Goal: Information Seeking & Learning: Learn about a topic

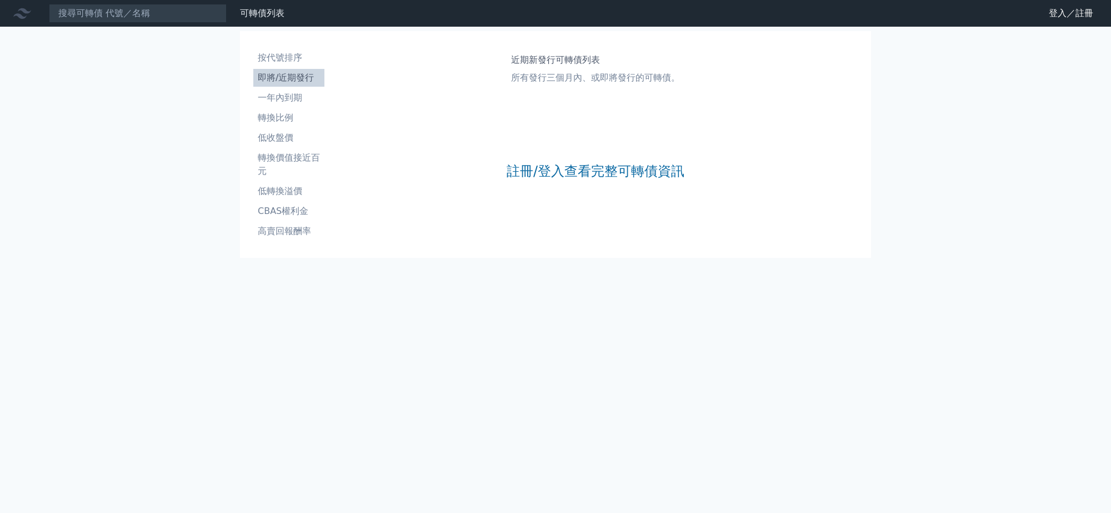
click at [610, 156] on div "註冊/登入查看完整可轉債資訊" at bounding box center [596, 171] width 178 height 147
click at [610, 165] on link "註冊/登入查看完整可轉債資訊" at bounding box center [596, 171] width 178 height 18
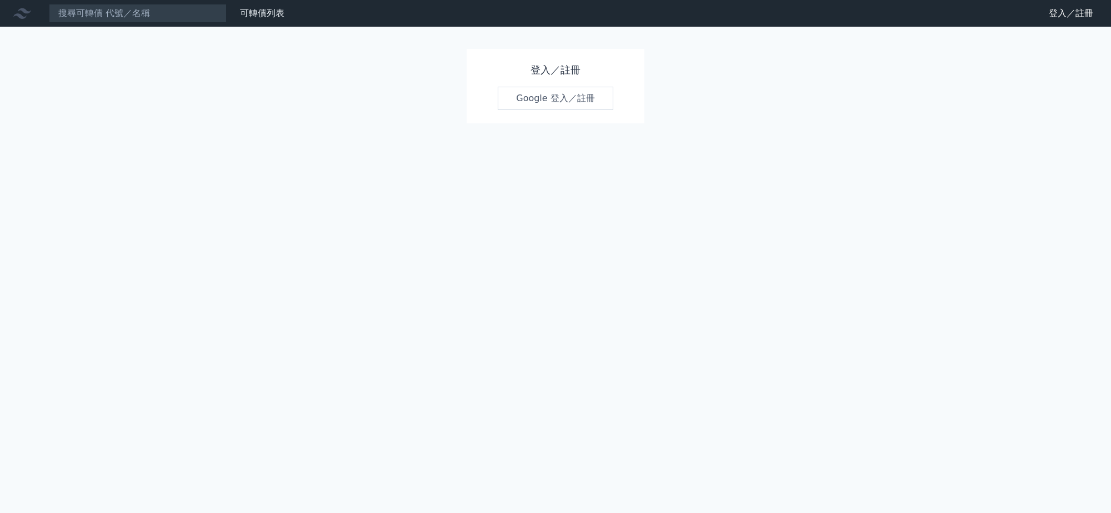
click at [576, 104] on link "Google 登入／註冊" at bounding box center [556, 98] width 116 height 23
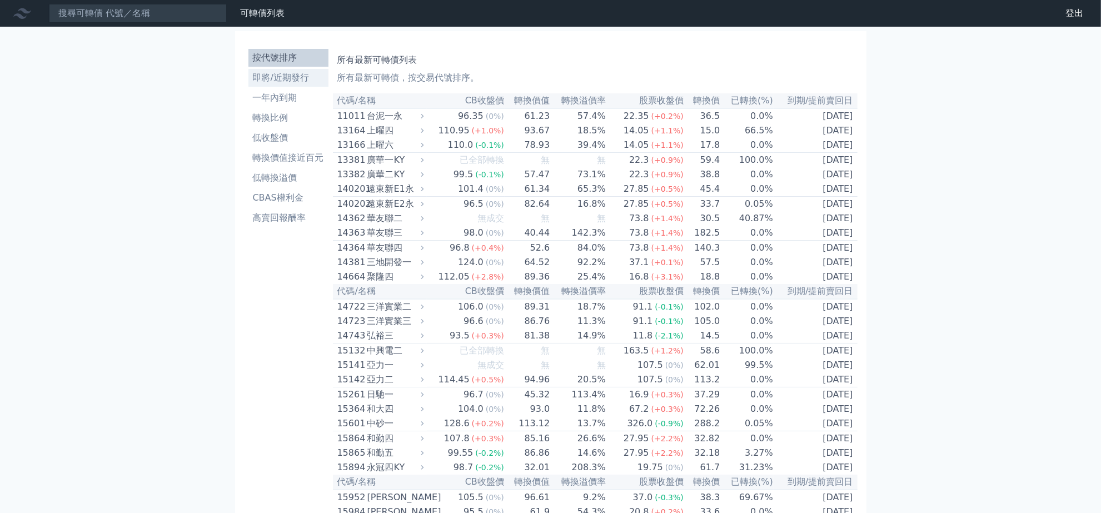
click at [286, 82] on li "即將/近期發行" at bounding box center [288, 77] width 80 height 13
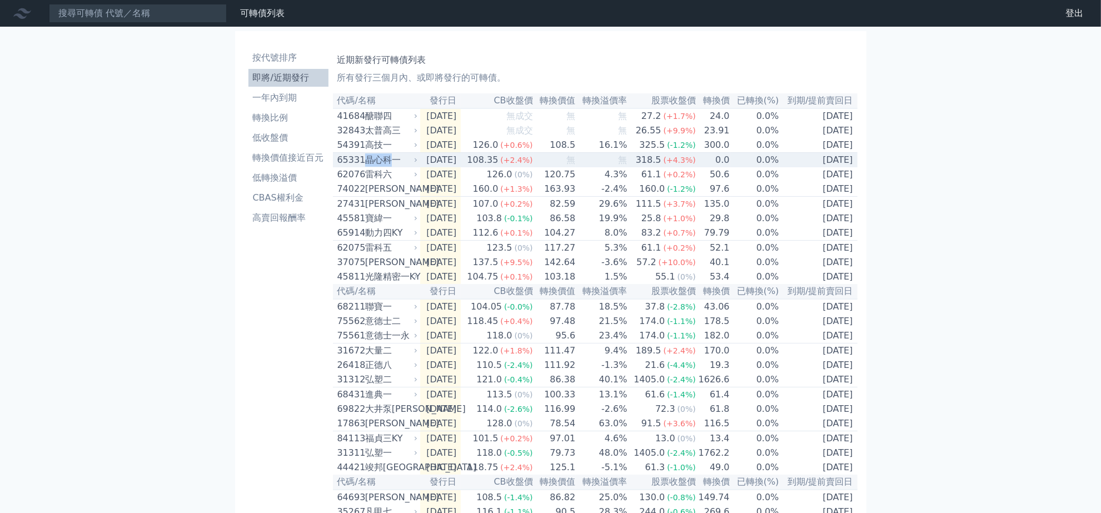
drag, startPoint x: 366, startPoint y: 160, endPoint x: 395, endPoint y: 162, distance: 29.0
click at [395, 162] on div "晶心科一" at bounding box center [390, 159] width 51 height 13
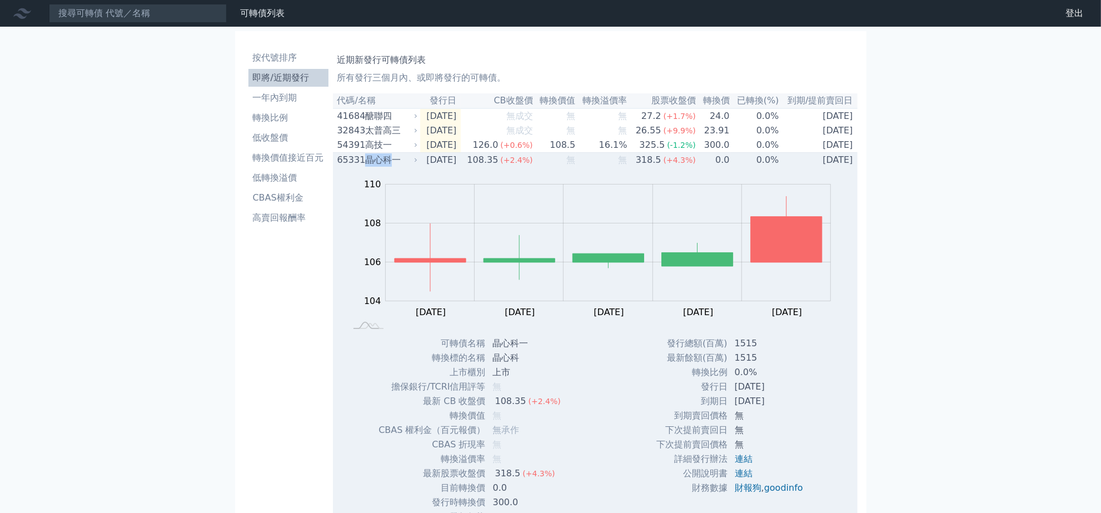
copy div "晶心科"
click at [412, 163] on icon at bounding box center [415, 160] width 7 height 7
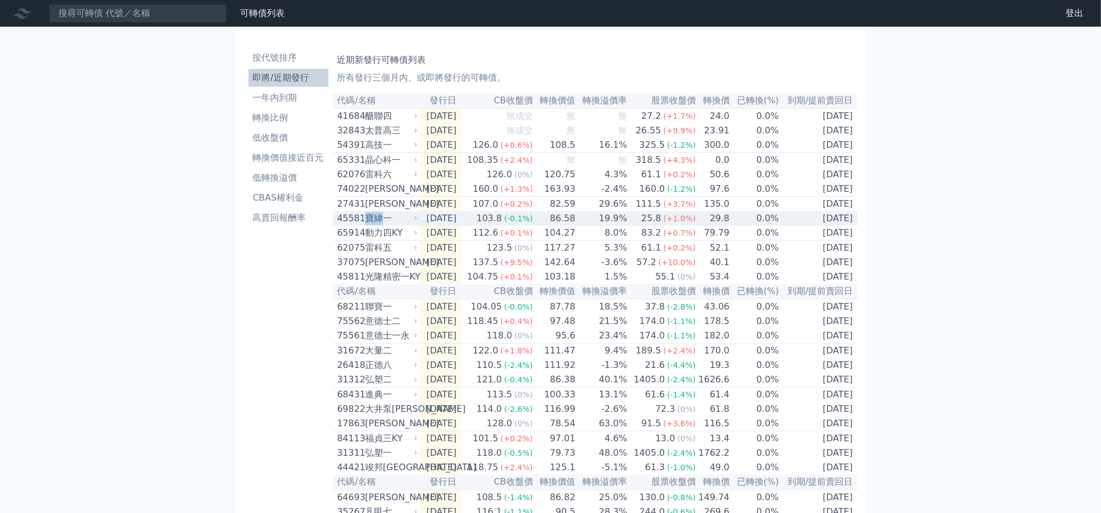
drag, startPoint x: 382, startPoint y: 231, endPoint x: 365, endPoint y: 231, distance: 17.2
click at [365, 225] on div "寶緯一" at bounding box center [390, 218] width 51 height 13
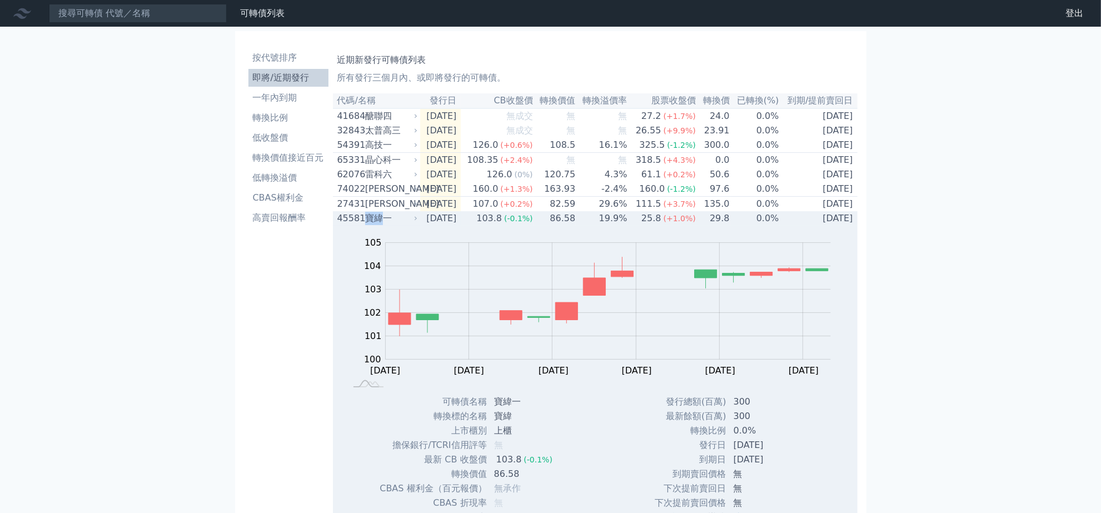
copy div "寶緯"
click at [413, 222] on icon at bounding box center [415, 218] width 7 height 7
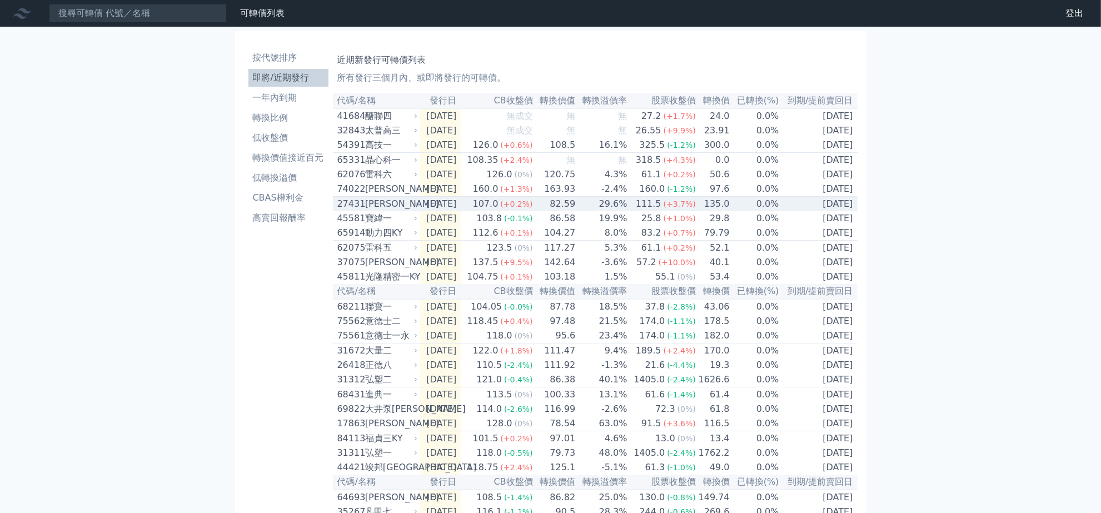
click at [371, 211] on div "山富一" at bounding box center [390, 203] width 51 height 13
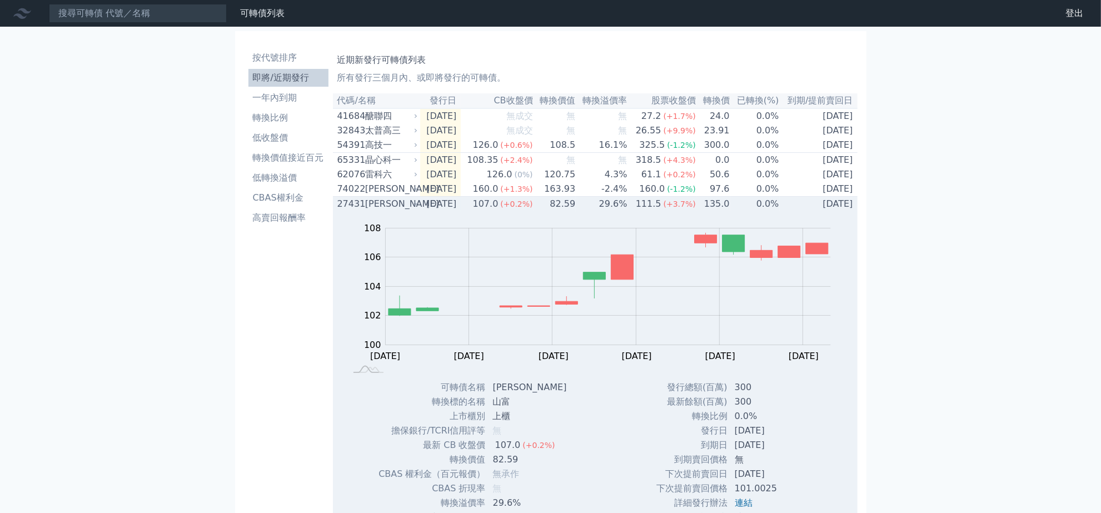
click at [371, 211] on div "山富一" at bounding box center [390, 203] width 51 height 13
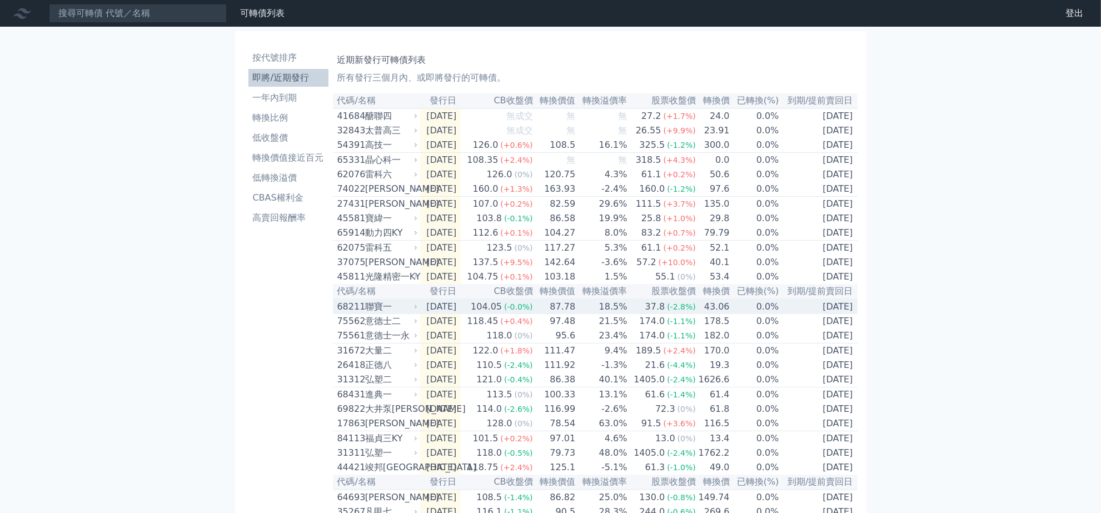
scroll to position [69, 0]
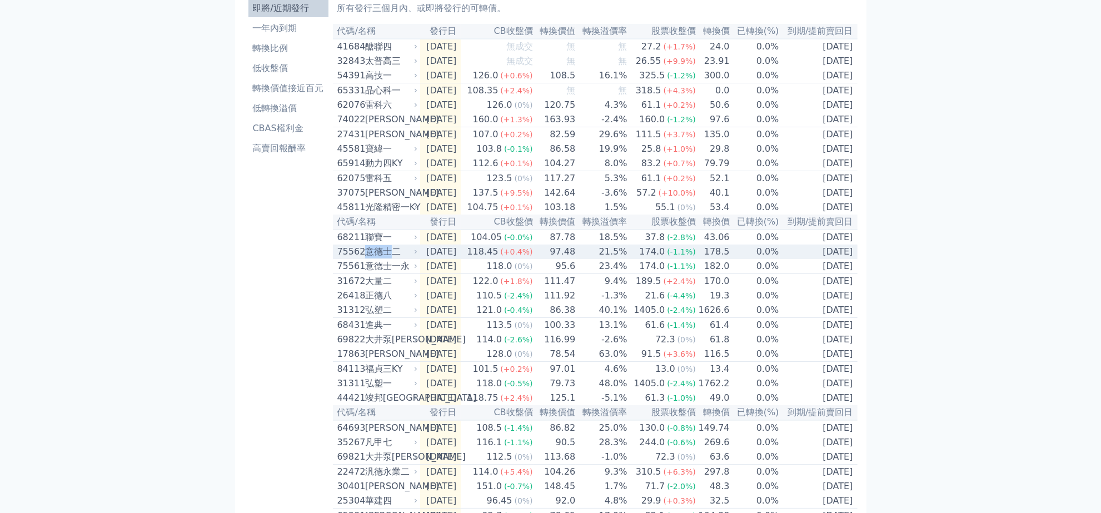
drag, startPoint x: 387, startPoint y: 267, endPoint x: 367, endPoint y: 274, distance: 21.3
click at [367, 258] on div "意德士二" at bounding box center [390, 251] width 51 height 13
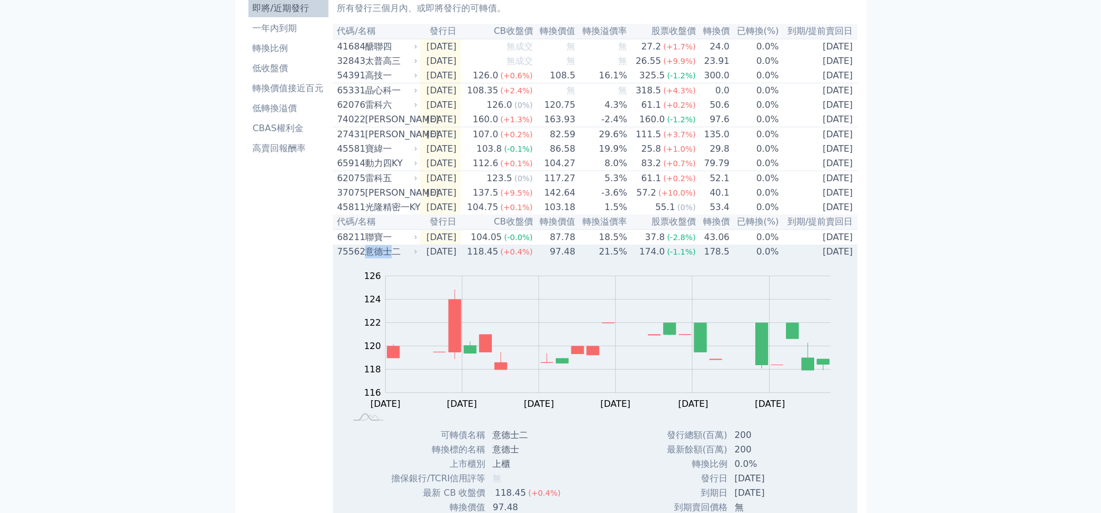
copy div "意德士"
click at [408, 258] on div "意德士二" at bounding box center [390, 251] width 51 height 13
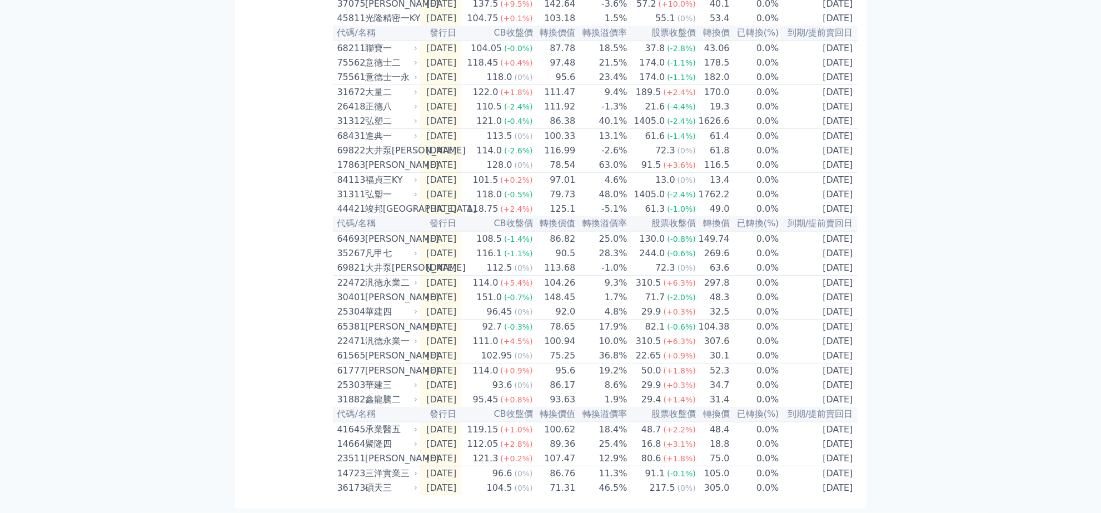
scroll to position [307, 0]
click at [240, 298] on div "按代號排序 即將/近期發行 一年內到期 轉換比例 低收盤價 轉換價值接近百元 低轉換溢價 CBAS權利金 高賣回報酬率 近期新發行可轉債列表 所有發行三個月內…" at bounding box center [550, 141] width 631 height 736
drag, startPoint x: 385, startPoint y: 458, endPoint x: 367, endPoint y: 460, distance: 17.9
click at [367, 460] on div "順德一" at bounding box center [390, 458] width 51 height 13
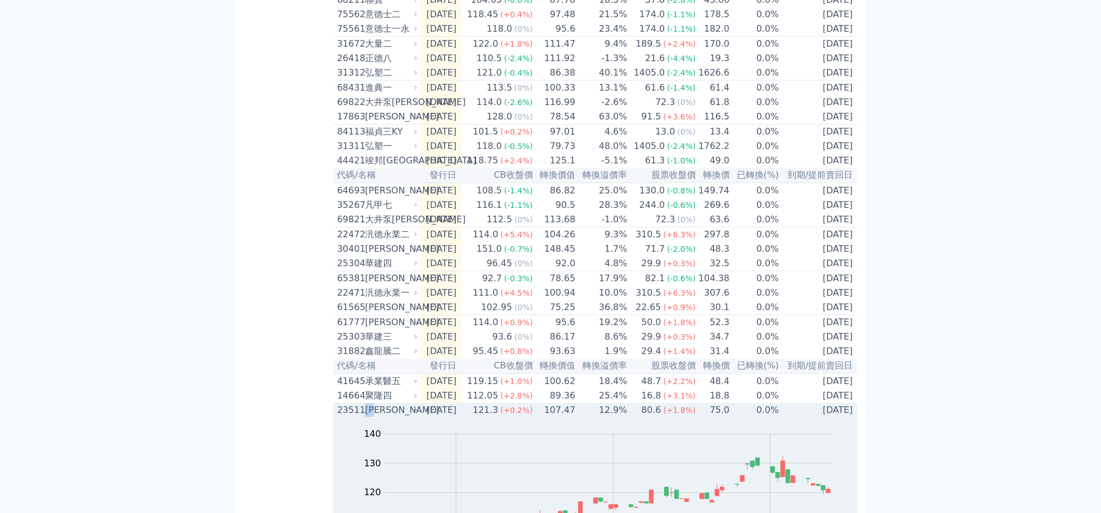
copy div "順德"
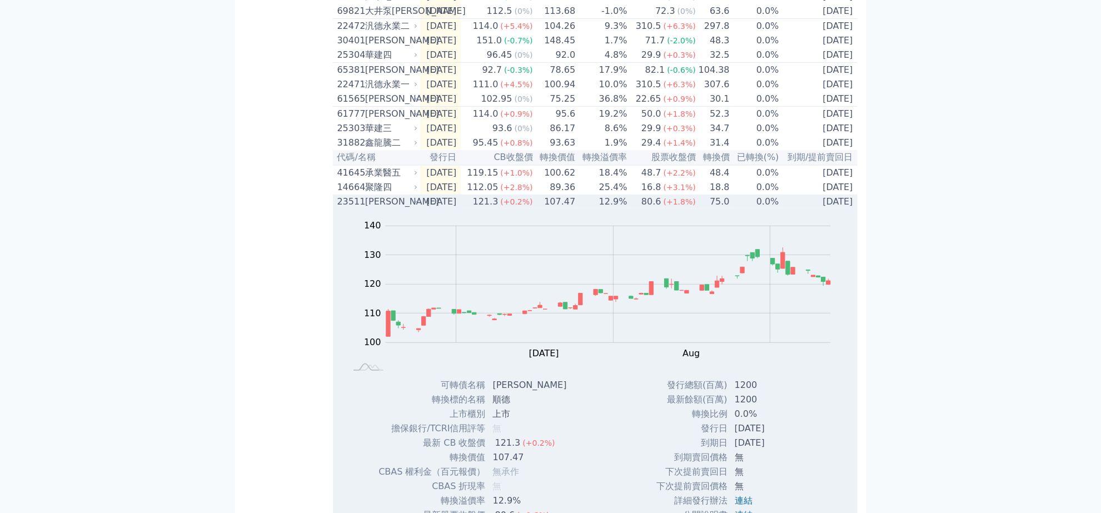
click at [493, 208] on div "121.3" at bounding box center [486, 201] width 30 height 13
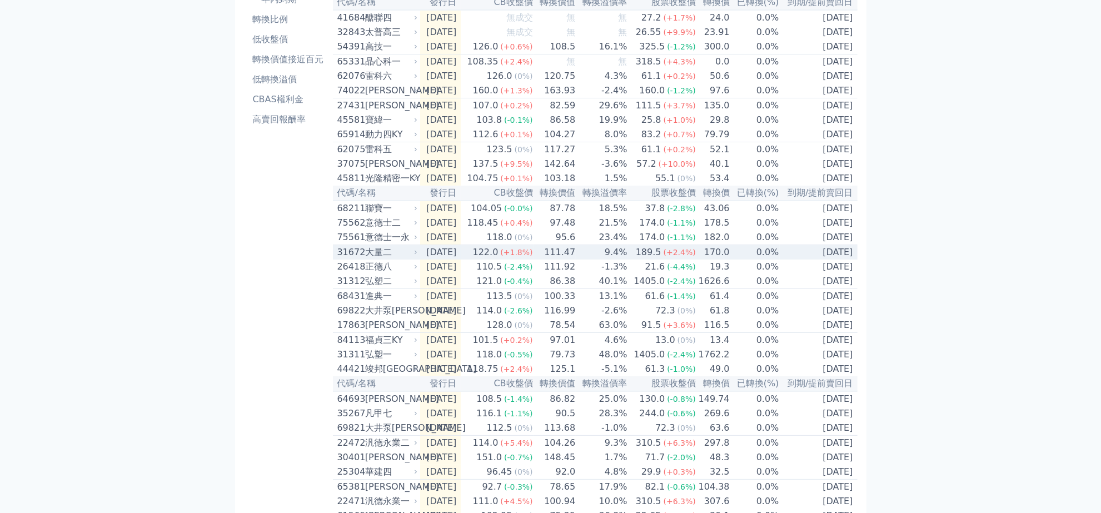
scroll to position [0, 0]
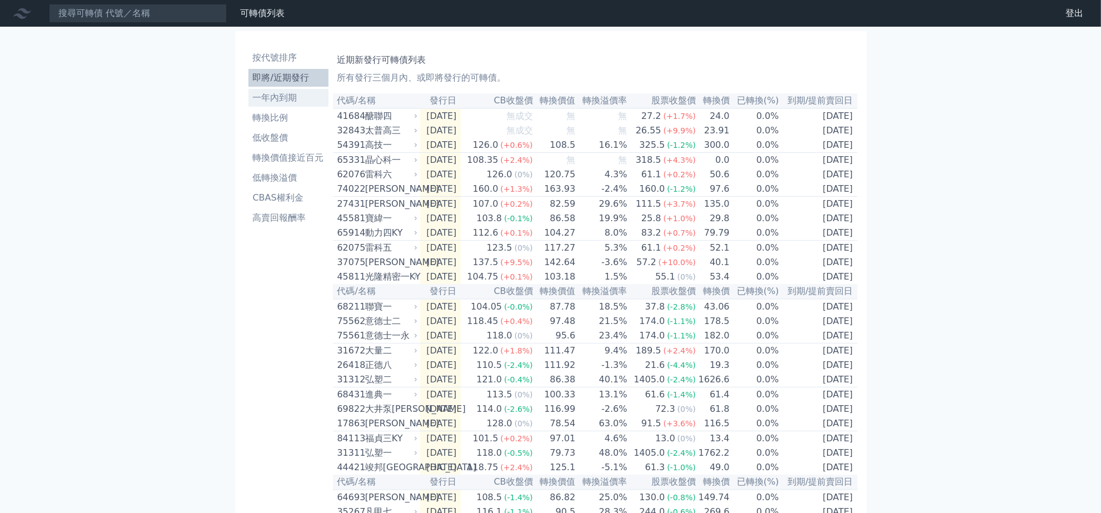
click at [297, 104] on li "一年內到期" at bounding box center [288, 97] width 80 height 13
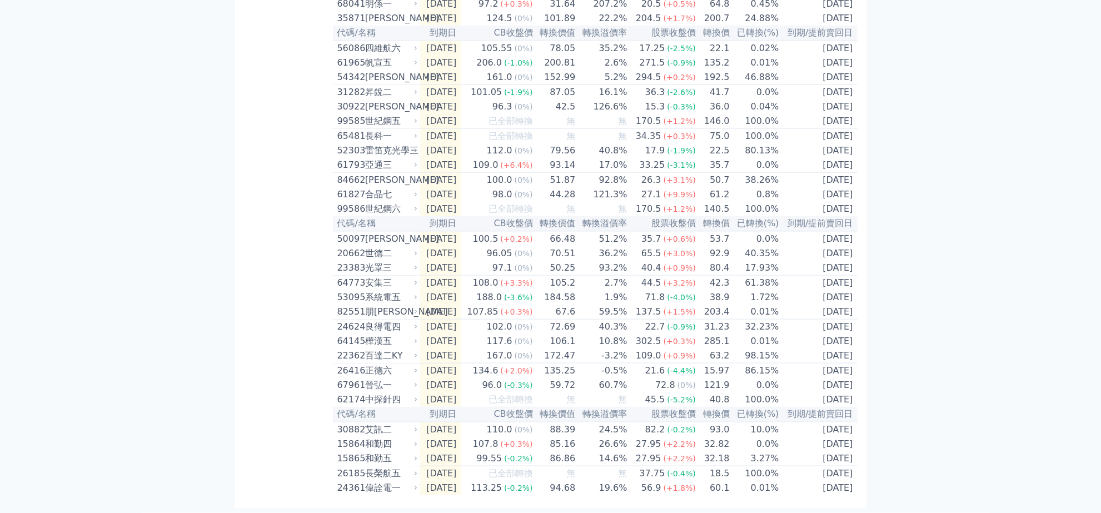
scroll to position [1537, 0]
drag, startPoint x: 385, startPoint y: 453, endPoint x: 370, endPoint y: 455, distance: 14.5
click at [370, 455] on div "和勤五" at bounding box center [390, 458] width 51 height 13
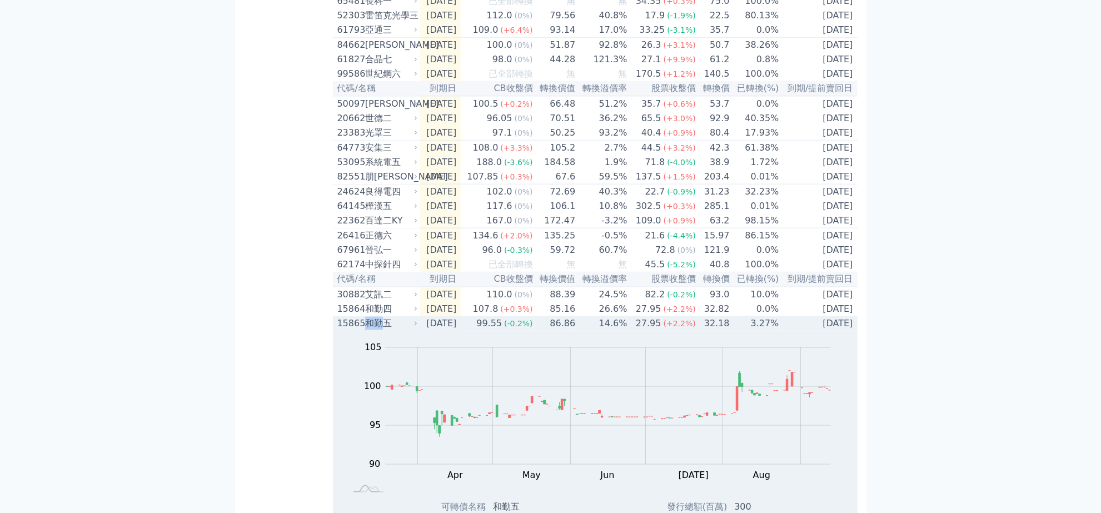
drag, startPoint x: 368, startPoint y: 455, endPoint x: 384, endPoint y: 455, distance: 16.1
click at [384, 330] on div "和勤五" at bounding box center [390, 323] width 51 height 13
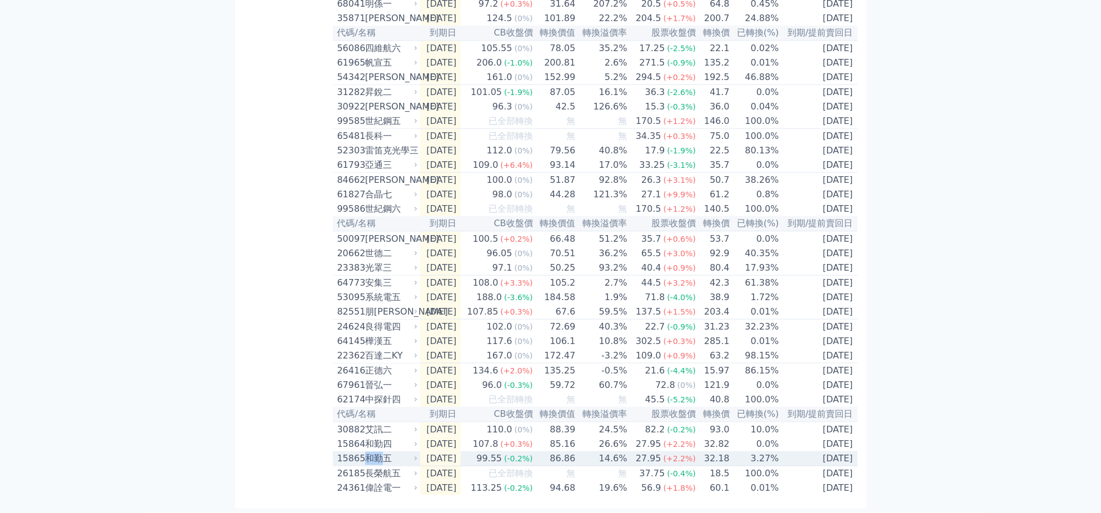
copy div "和勤"
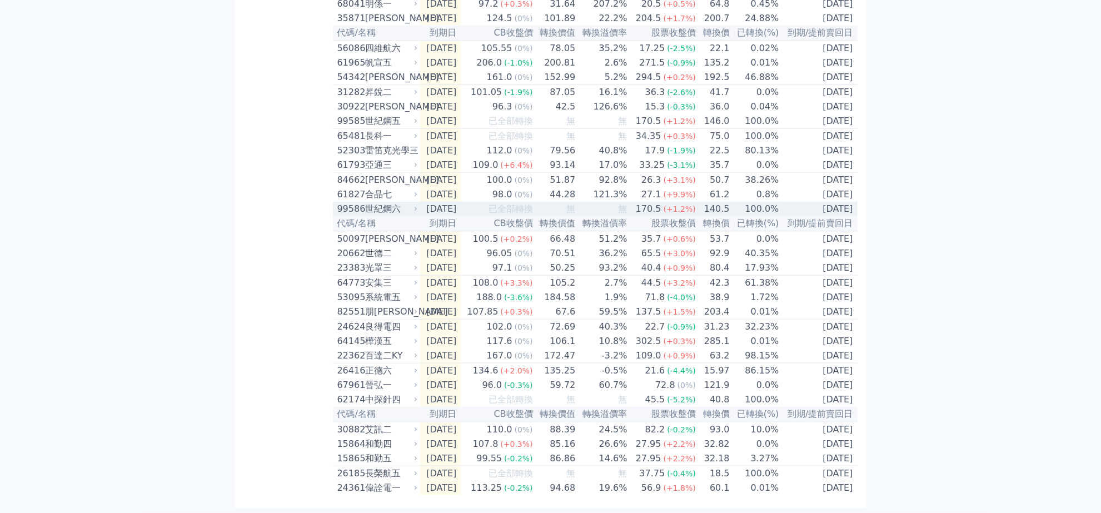
scroll to position [1467, 0]
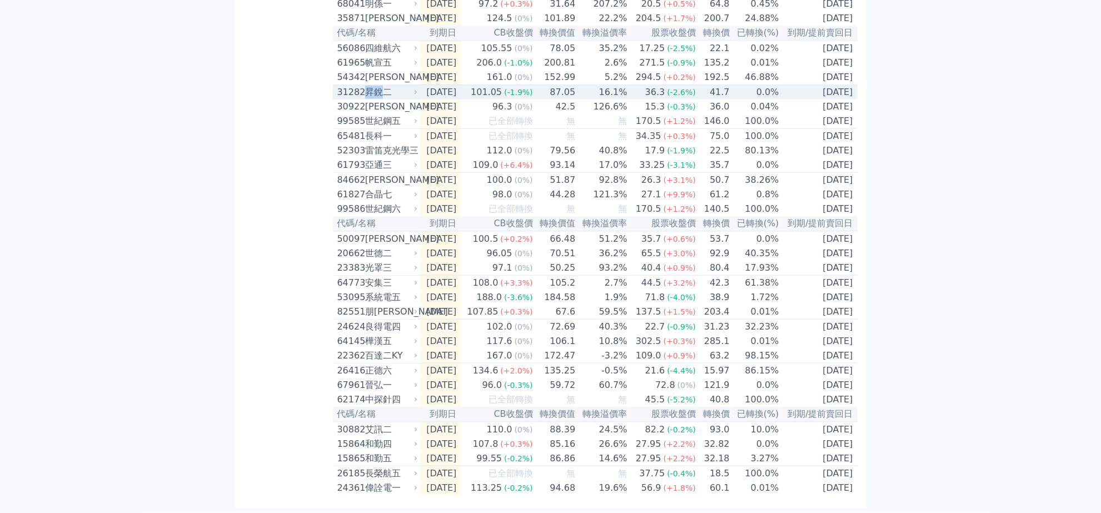
drag, startPoint x: 379, startPoint y: 129, endPoint x: 366, endPoint y: 134, distance: 14.1
click at [366, 99] on div "昇銳二" at bounding box center [390, 92] width 51 height 13
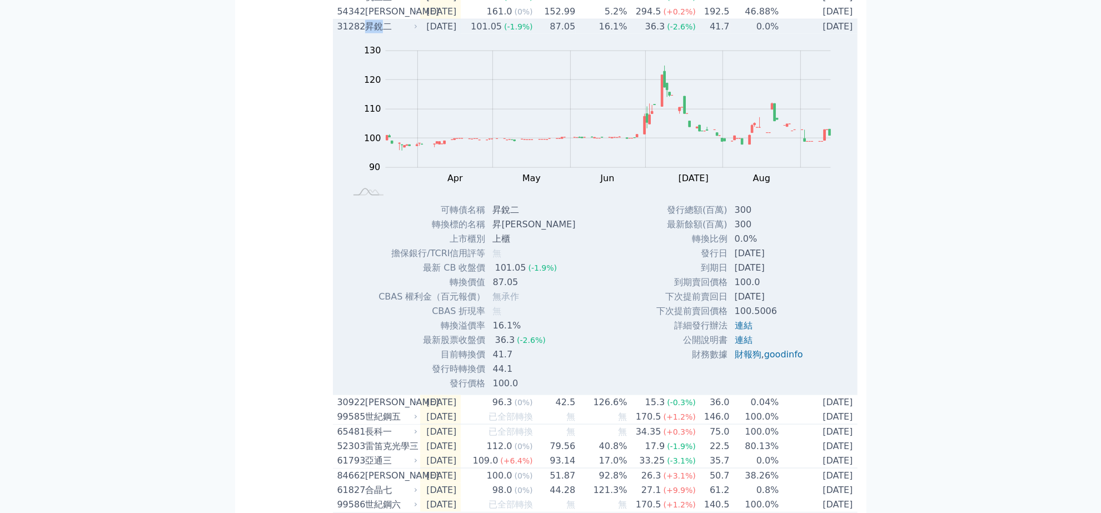
copy div "昇銳"
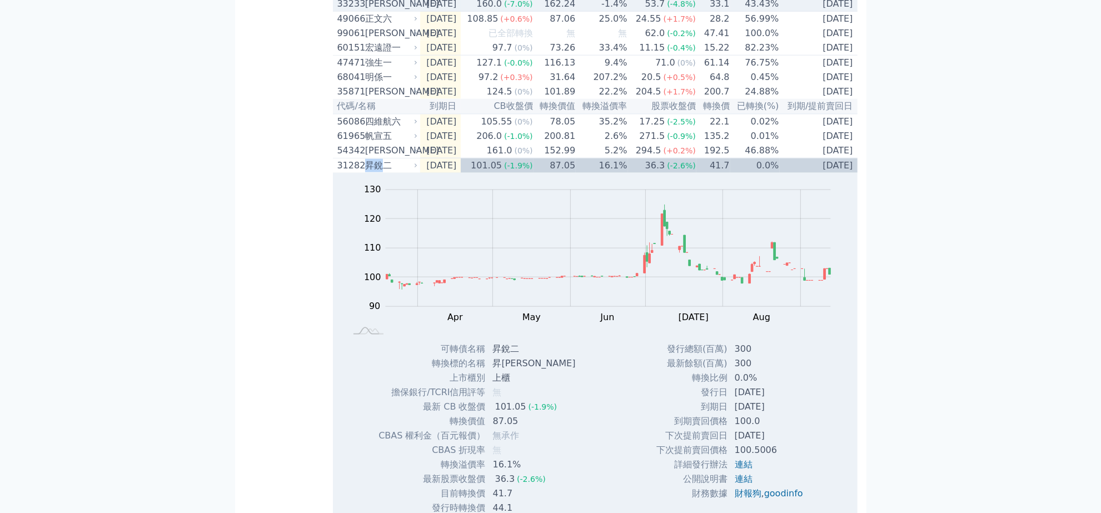
scroll to position [1259, 0]
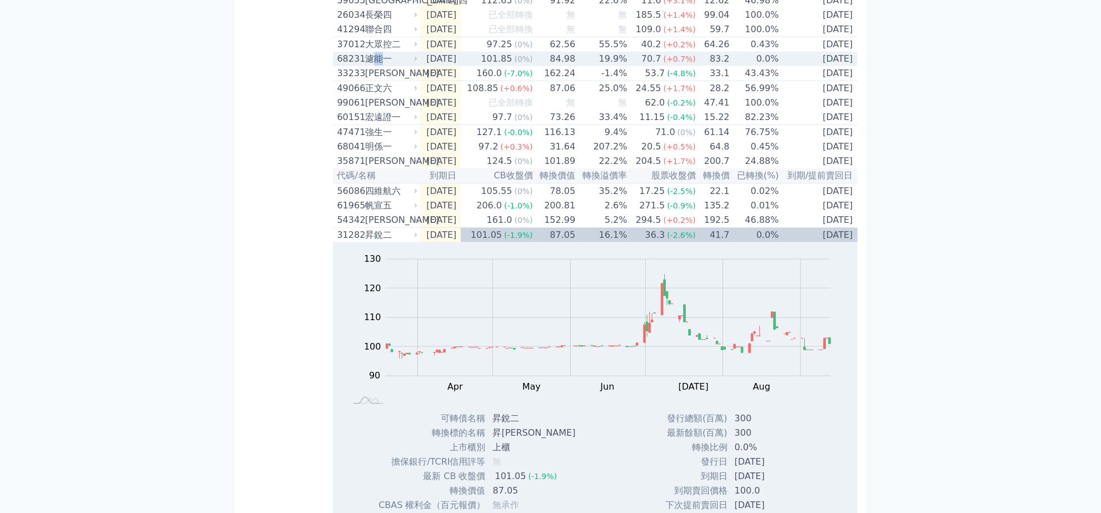
drag, startPoint x: 384, startPoint y: 151, endPoint x: 374, endPoint y: 154, distance: 10.7
click at [374, 66] on div "濾能一" at bounding box center [390, 58] width 51 height 13
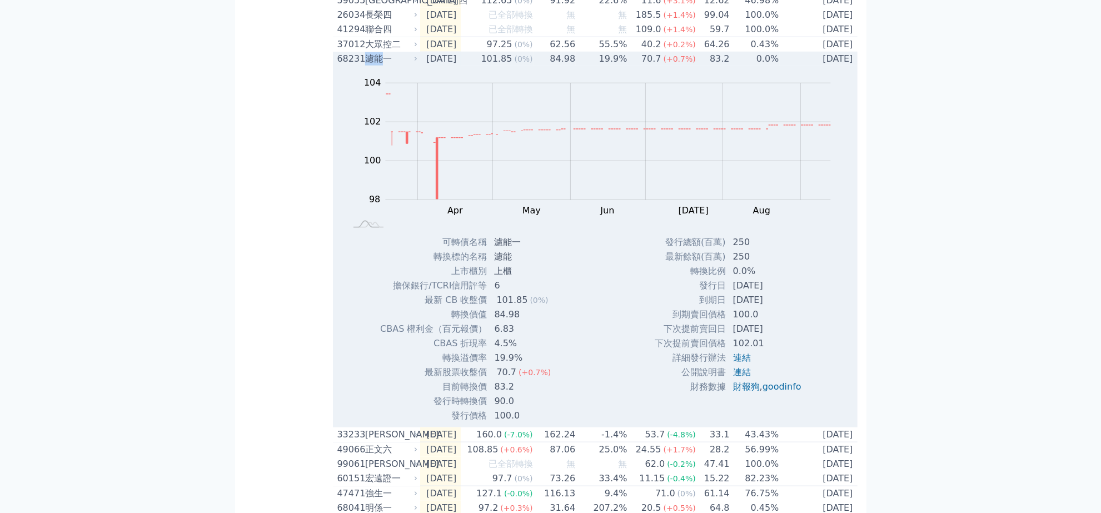
drag, startPoint x: 368, startPoint y: 154, endPoint x: 381, endPoint y: 154, distance: 12.8
